Goal: Transaction & Acquisition: Purchase product/service

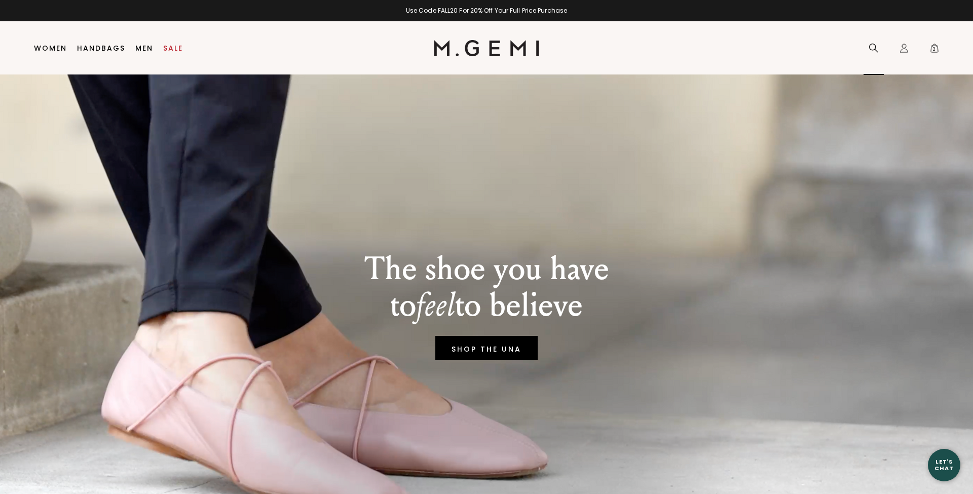
click at [874, 47] on button "Activate 2% Cash Back" at bounding box center [881, 43] width 140 height 22
click at [936, 50] on span "2" at bounding box center [934, 50] width 10 height 10
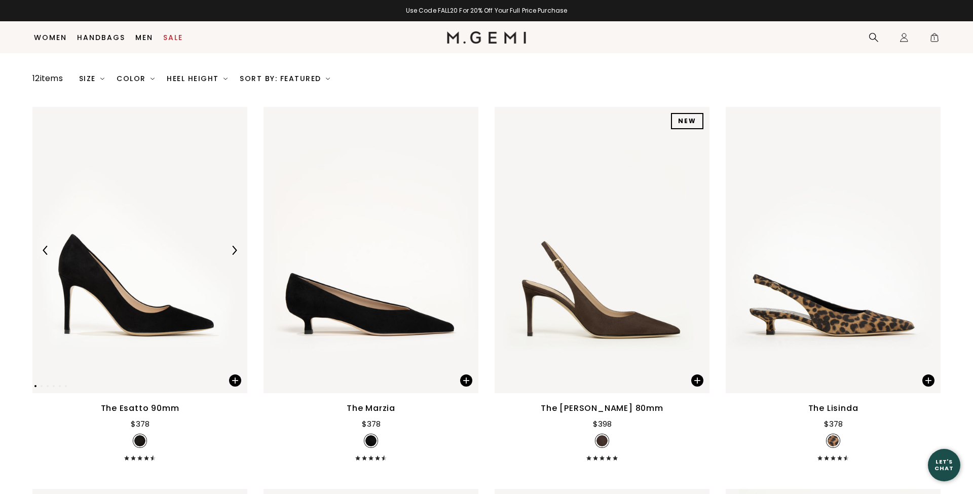
scroll to position [199, 0]
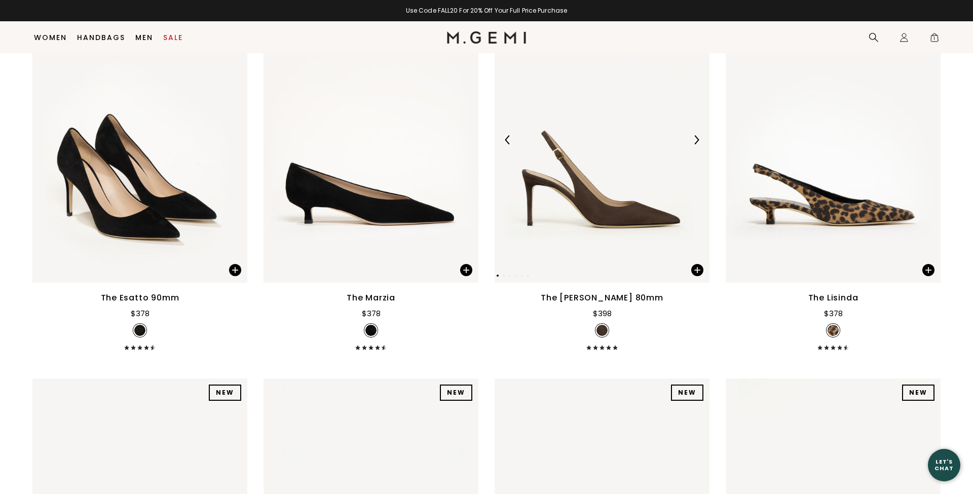
click at [643, 212] on img at bounding box center [601, 139] width 215 height 286
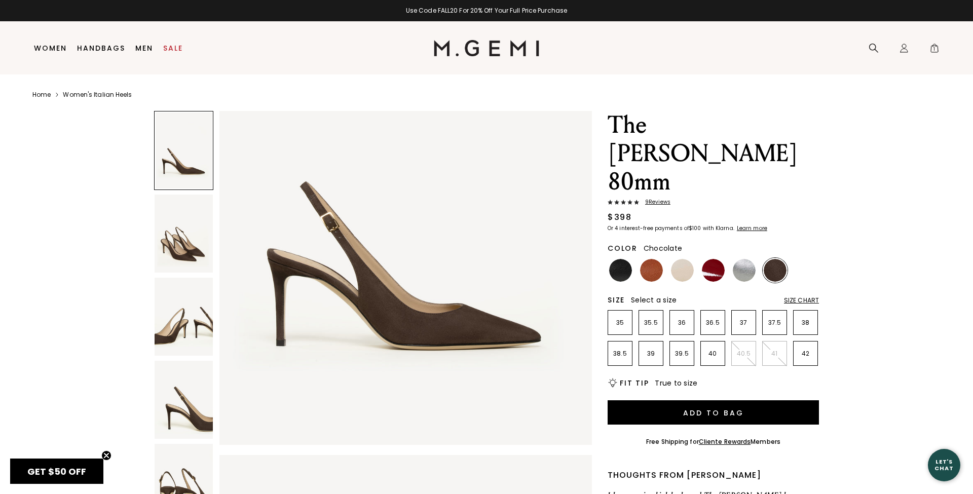
click at [180, 247] on img at bounding box center [183, 234] width 58 height 78
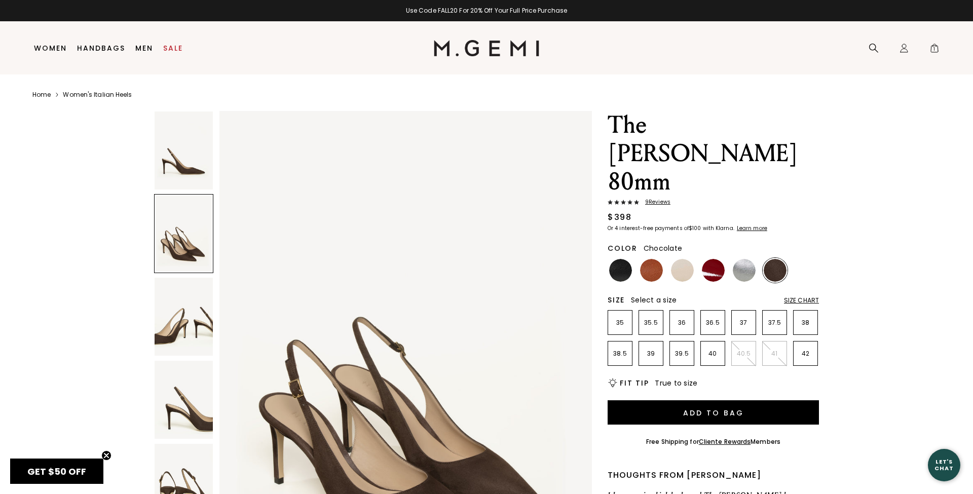
click at [182, 314] on img at bounding box center [183, 317] width 58 height 78
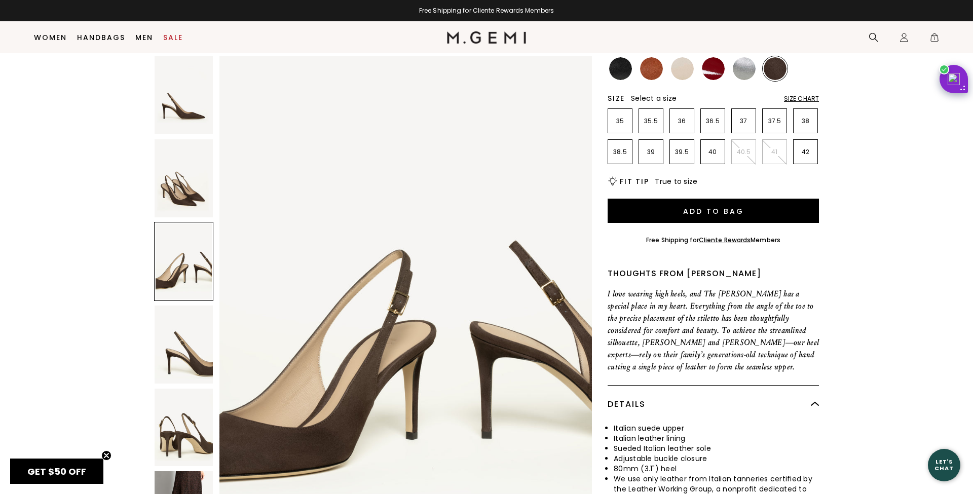
scroll to position [190, 0]
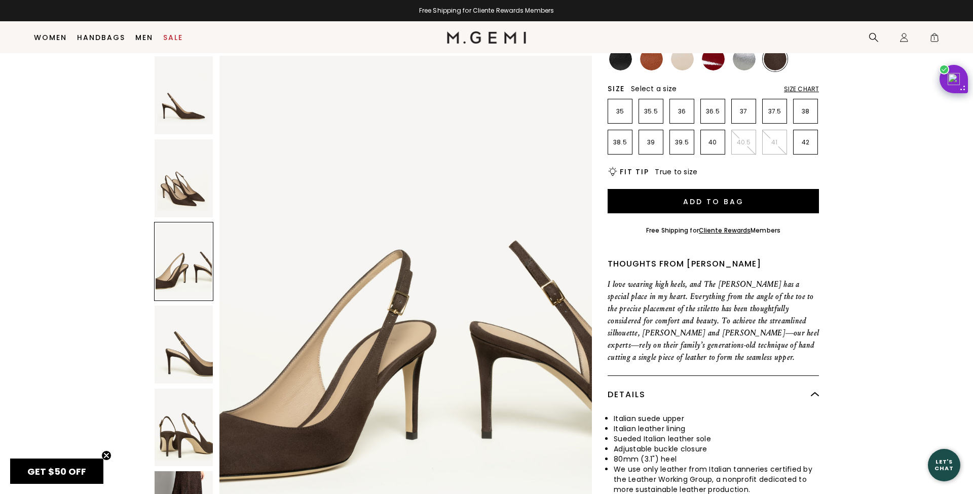
click at [182, 314] on img at bounding box center [183, 344] width 58 height 78
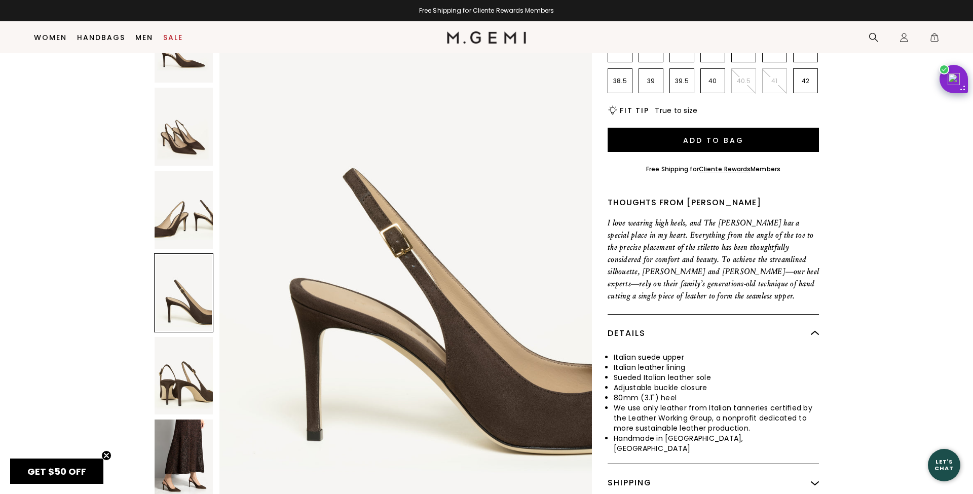
scroll to position [255, 0]
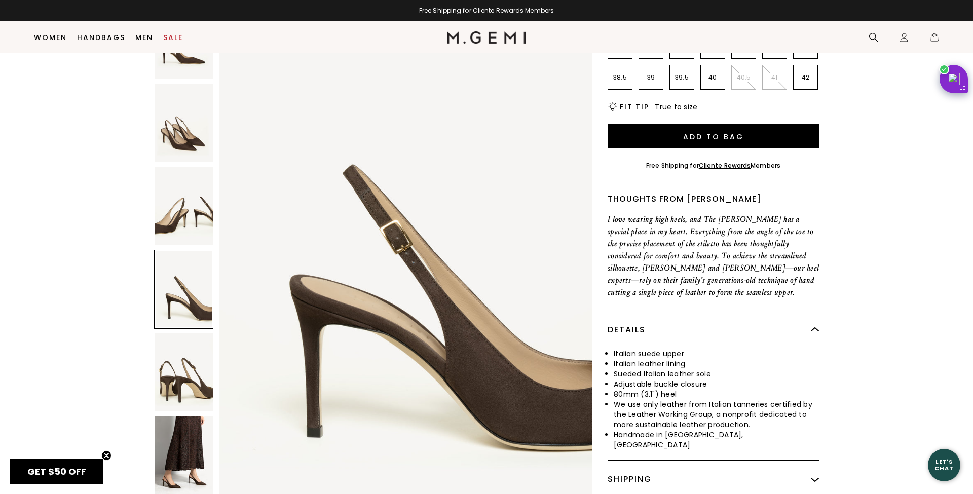
click at [182, 333] on img at bounding box center [183, 372] width 58 height 78
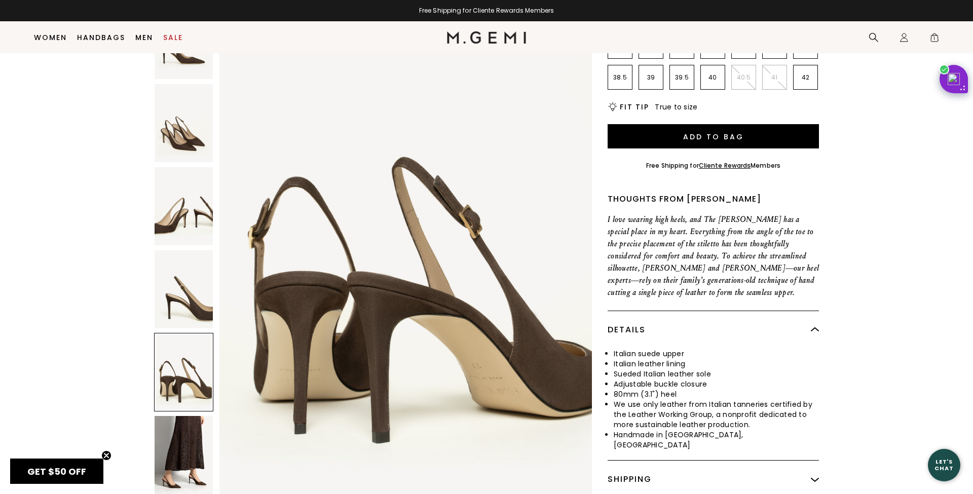
click at [185, 416] on img at bounding box center [183, 455] width 58 height 78
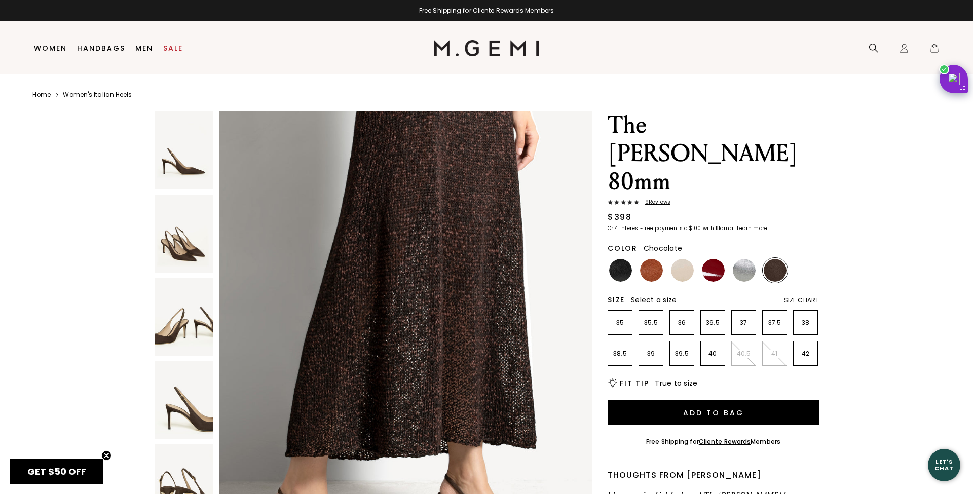
scroll to position [0, 0]
click at [186, 157] on img at bounding box center [183, 150] width 58 height 78
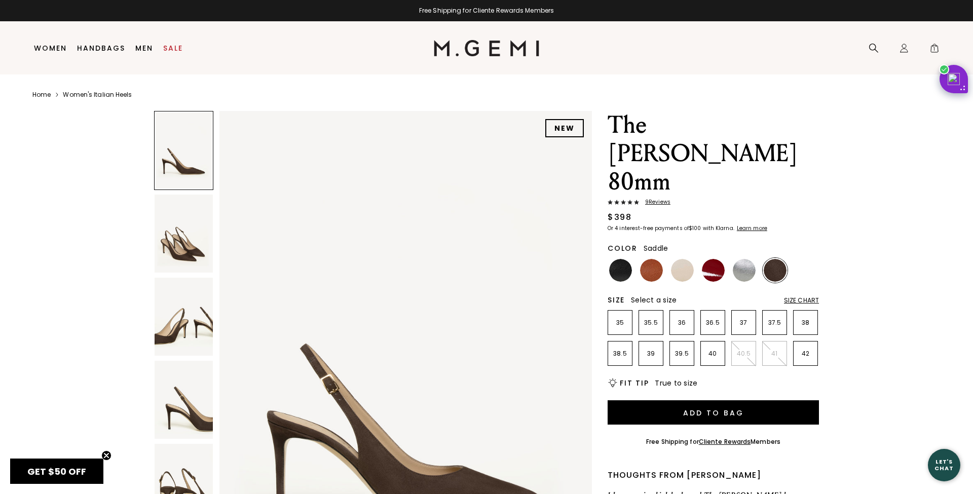
click at [646, 259] on img at bounding box center [651, 270] width 23 height 23
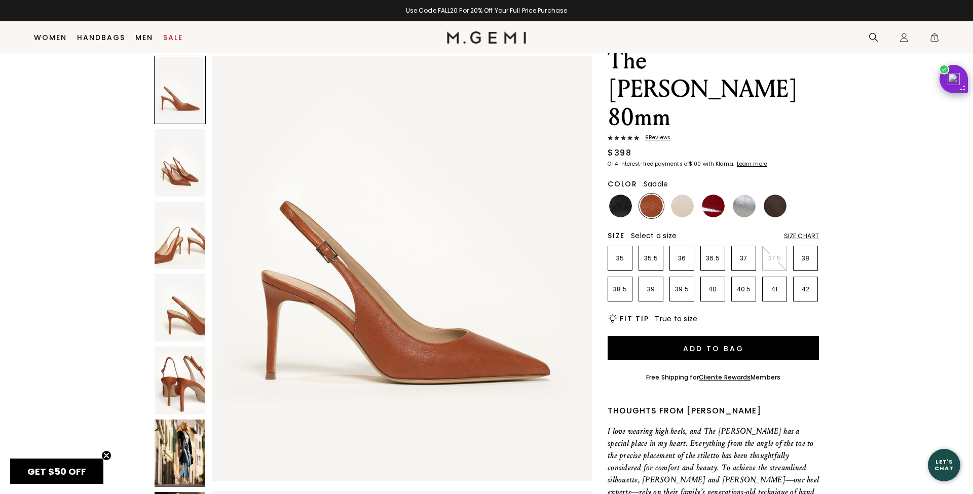
scroll to position [100, 0]
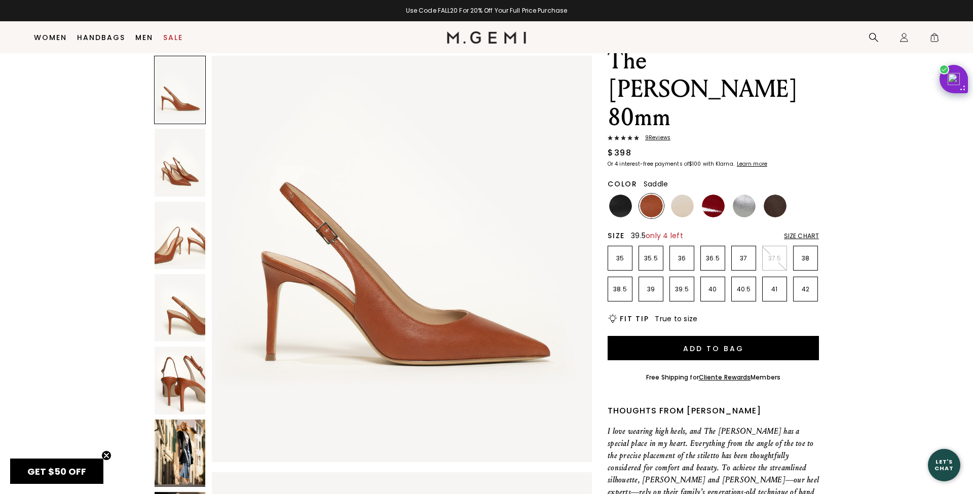
click at [683, 285] on p "39.5" at bounding box center [682, 289] width 24 height 8
click at [180, 392] on img at bounding box center [179, 379] width 51 height 67
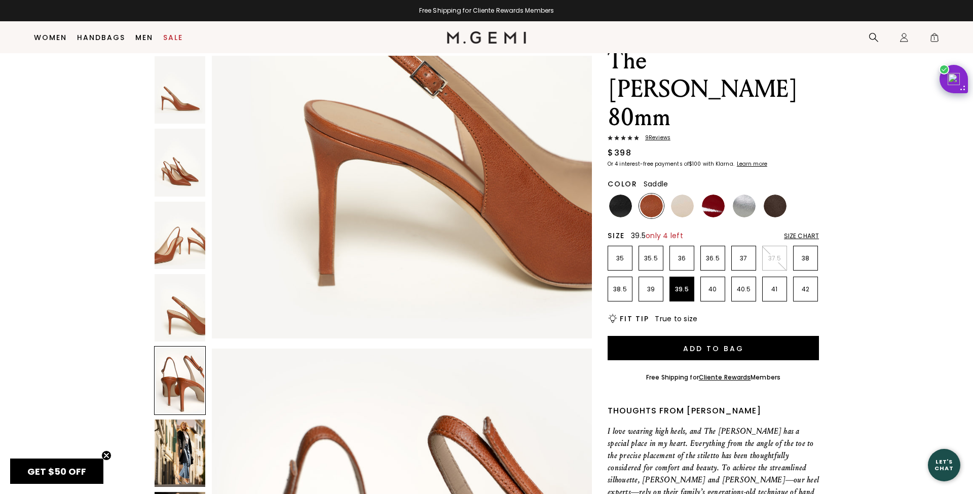
scroll to position [2067, 0]
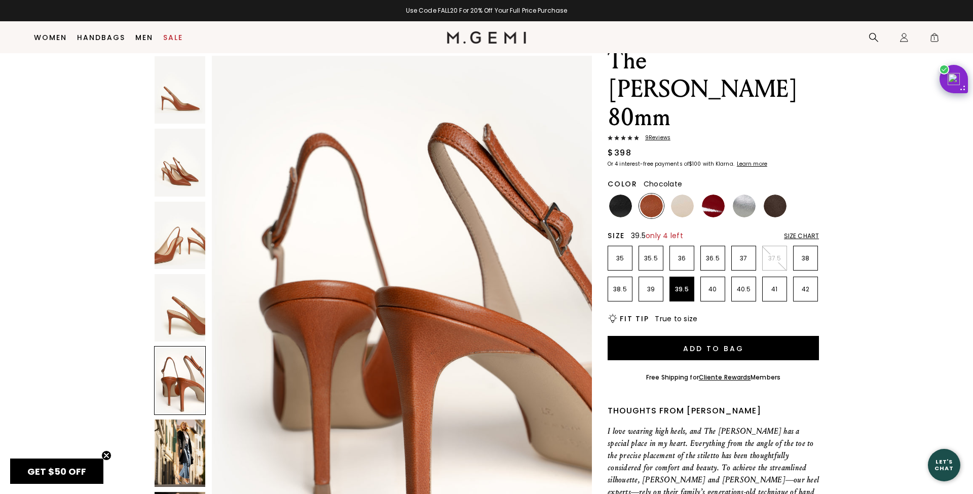
click at [778, 195] on img at bounding box center [774, 206] width 23 height 23
